Goal: Use online tool/utility: Utilize a website feature to perform a specific function

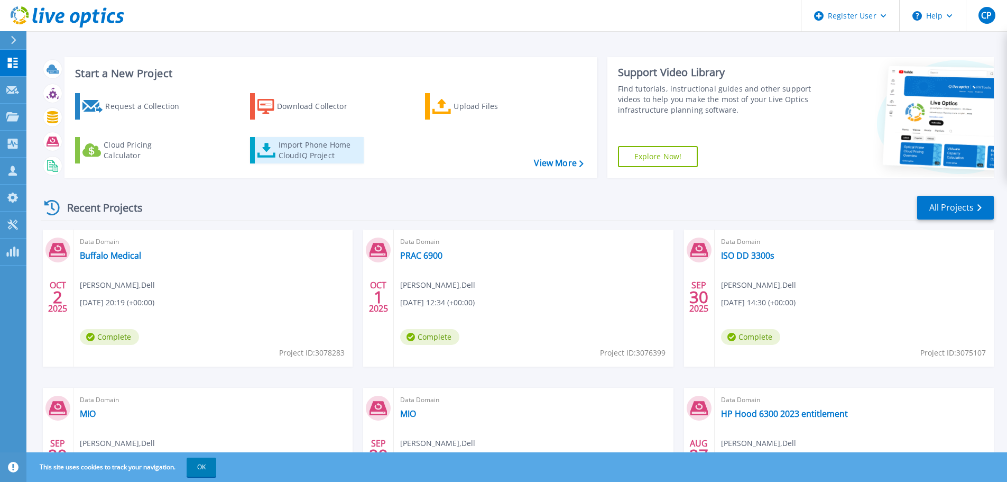
click at [313, 153] on div "Import Phone Home CloudIQ Project" at bounding box center [320, 150] width 82 height 21
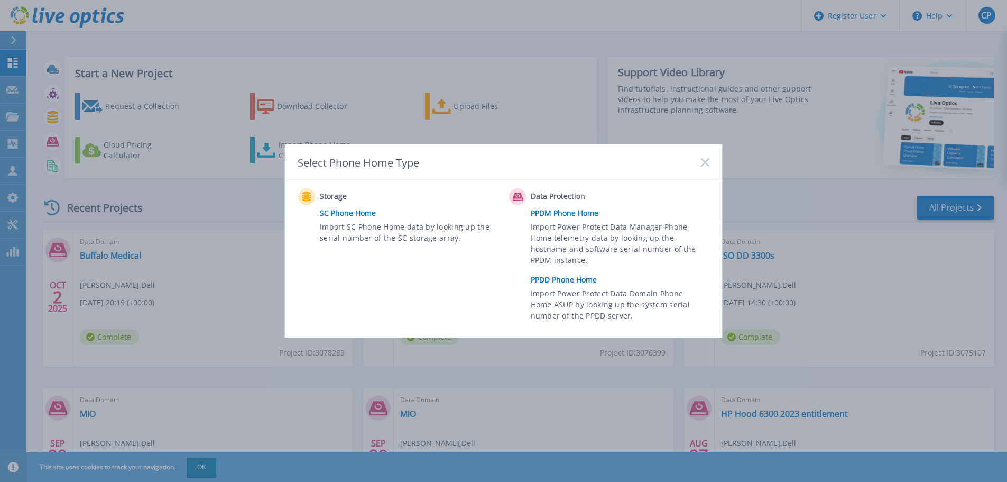
click at [566, 212] on link "PPDM Phone Home" at bounding box center [623, 213] width 184 height 16
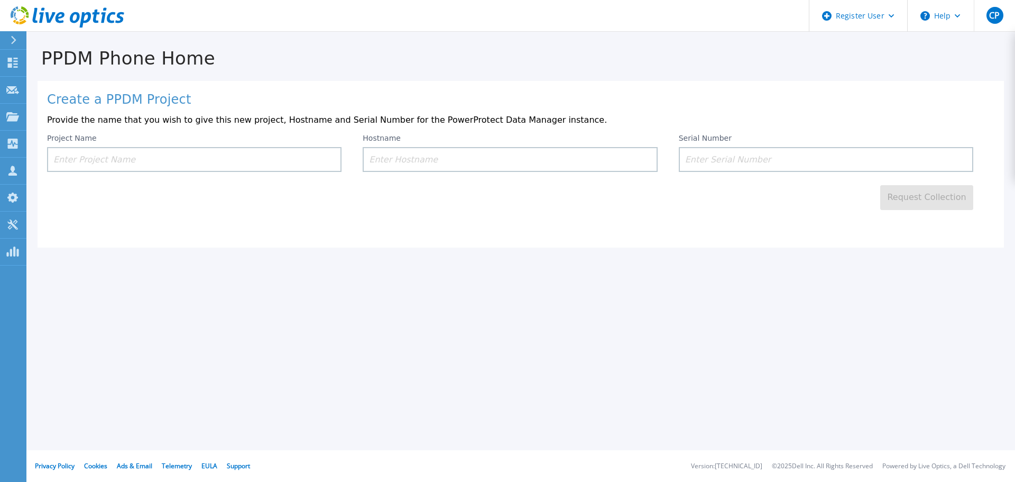
click at [189, 160] on input at bounding box center [194, 159] width 295 height 25
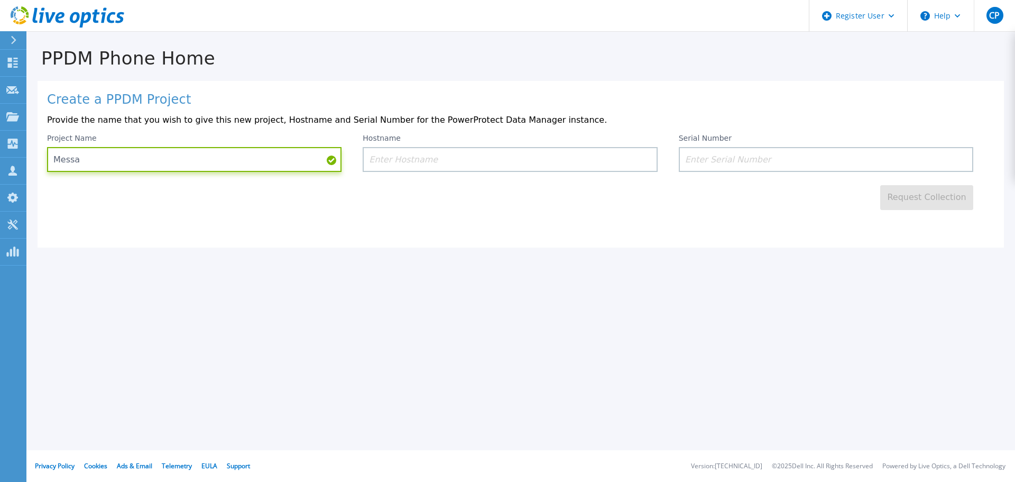
type input "Messa"
click at [456, 160] on input at bounding box center [510, 159] width 295 height 25
click at [727, 159] on input at bounding box center [826, 159] width 295 height 25
paste input "ELMPPD06218C6K"
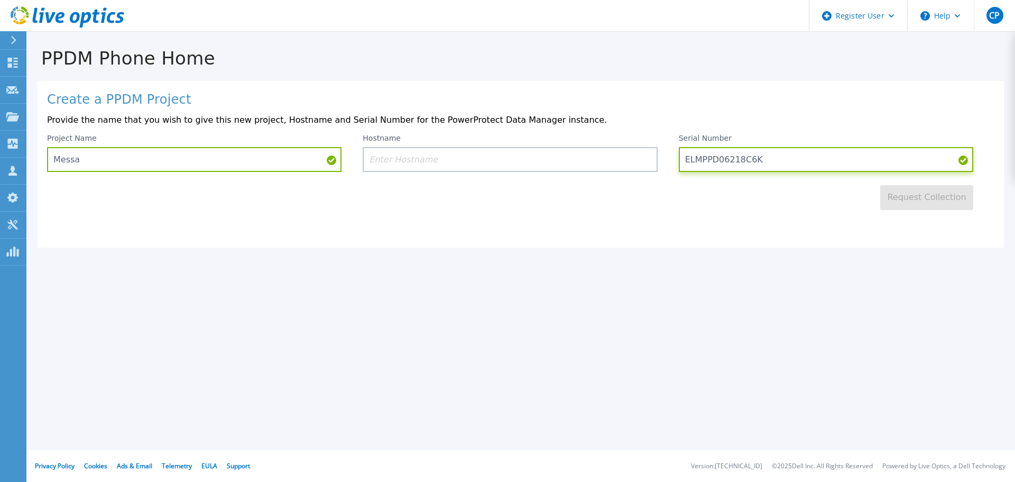
type input "ELMPPD06218C6K"
click at [759, 214] on div "Create a PPDM Project Provide the name that you wish to give this new project, …" at bounding box center [521, 164] width 967 height 167
click at [497, 164] on input at bounding box center [510, 159] width 295 height 25
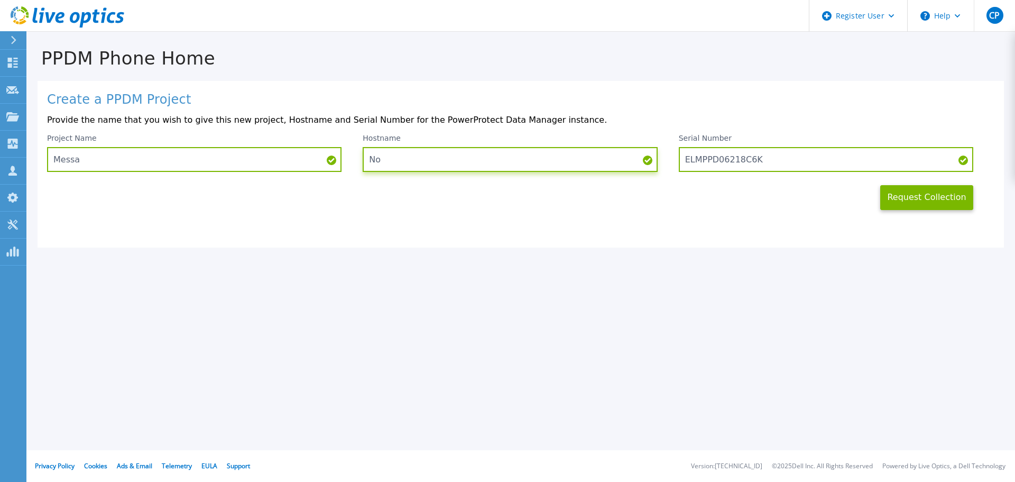
type input "N"
type input "unsure"
click at [909, 201] on button "Request Collection" at bounding box center [927, 197] width 93 height 25
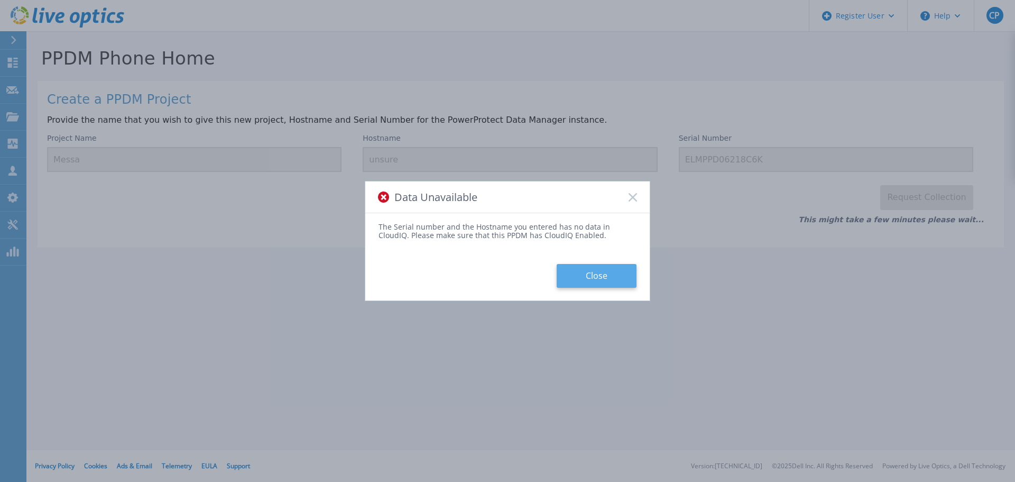
click at [614, 274] on button "Close" at bounding box center [597, 276] width 80 height 24
